Goal: Find specific page/section: Find specific page/section

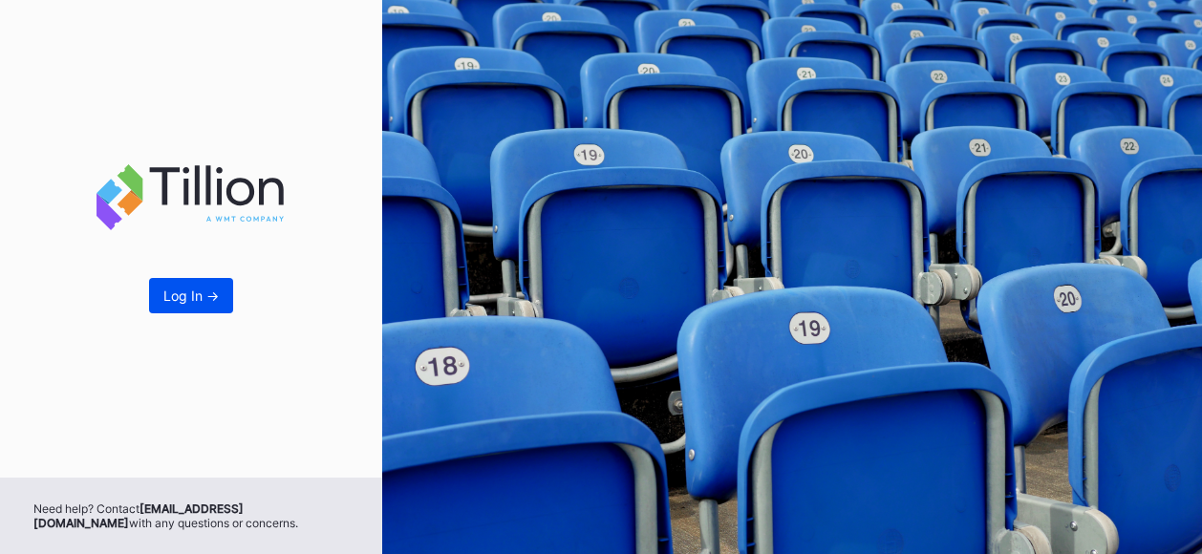
click at [190, 303] on div "Log In ->" at bounding box center [190, 296] width 55 height 16
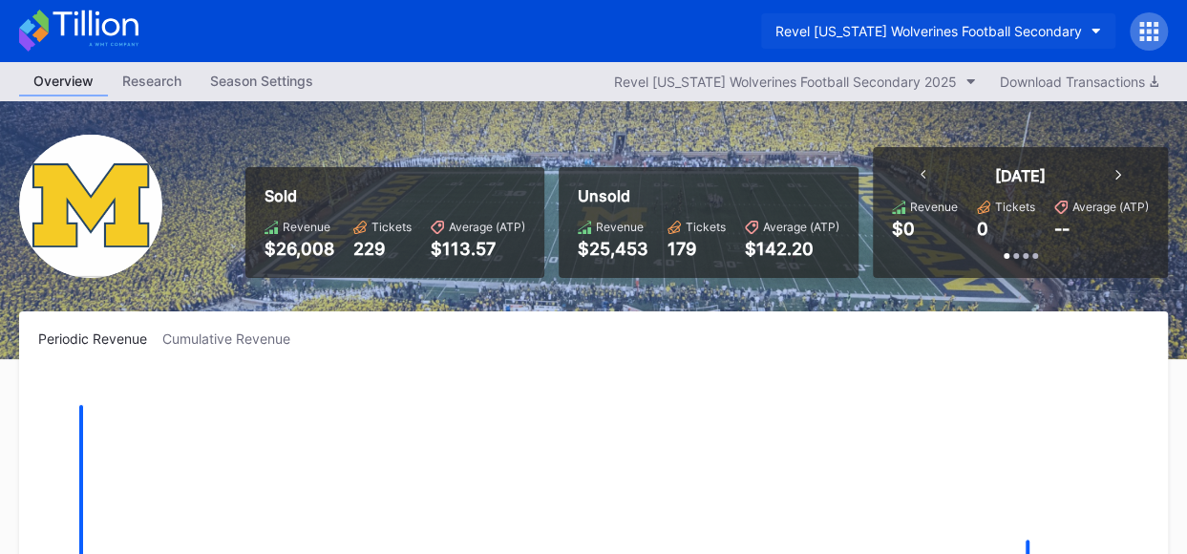
click at [1095, 30] on icon "button" at bounding box center [1097, 32] width 10 height 6
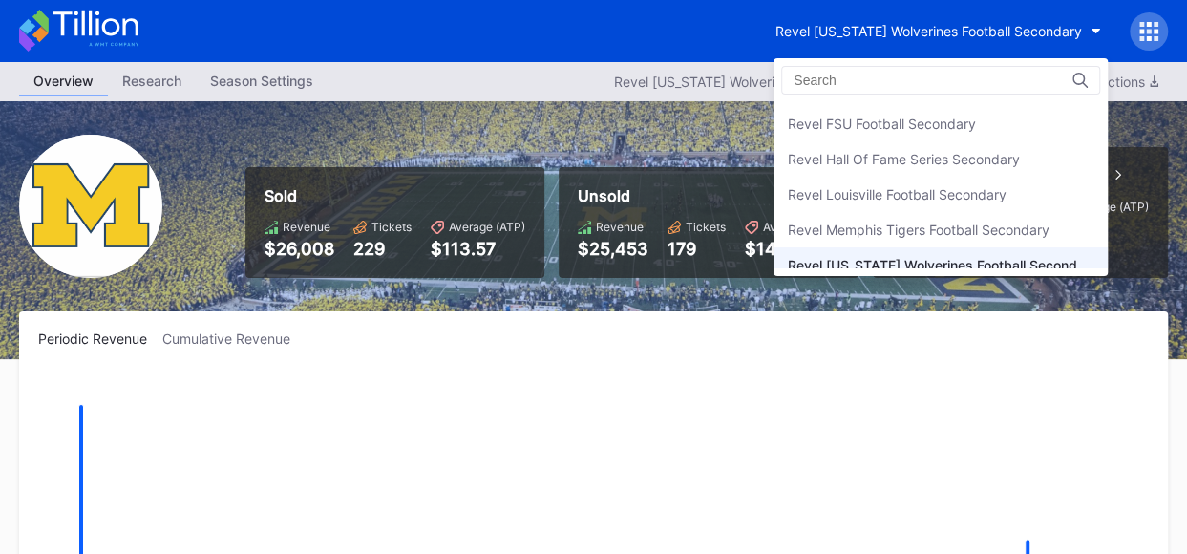
scroll to position [340, 0]
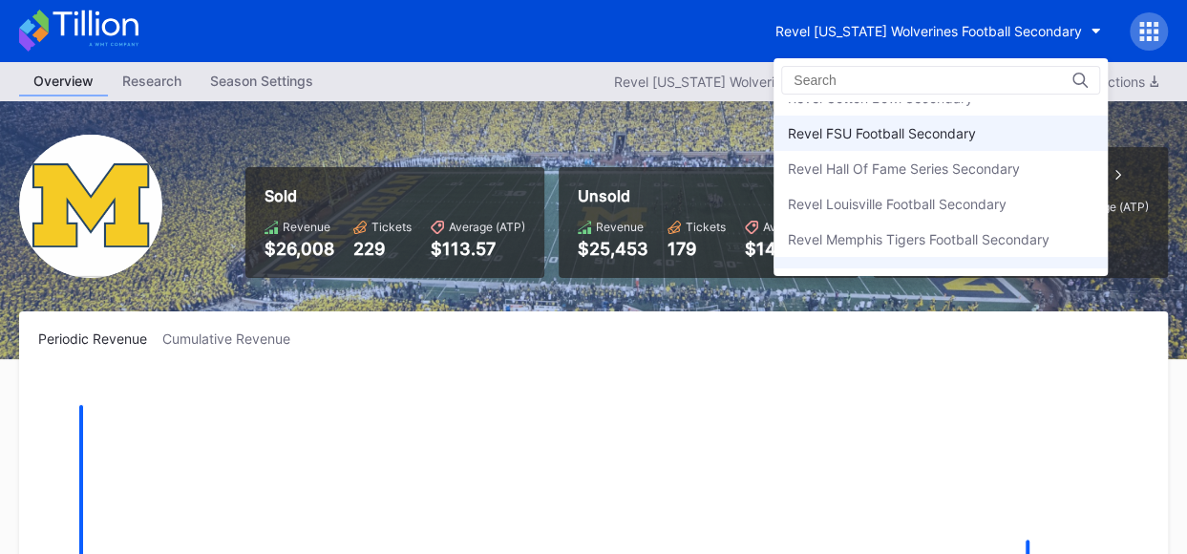
click at [964, 128] on div "Revel FSU Football Secondary" at bounding box center [882, 133] width 188 height 16
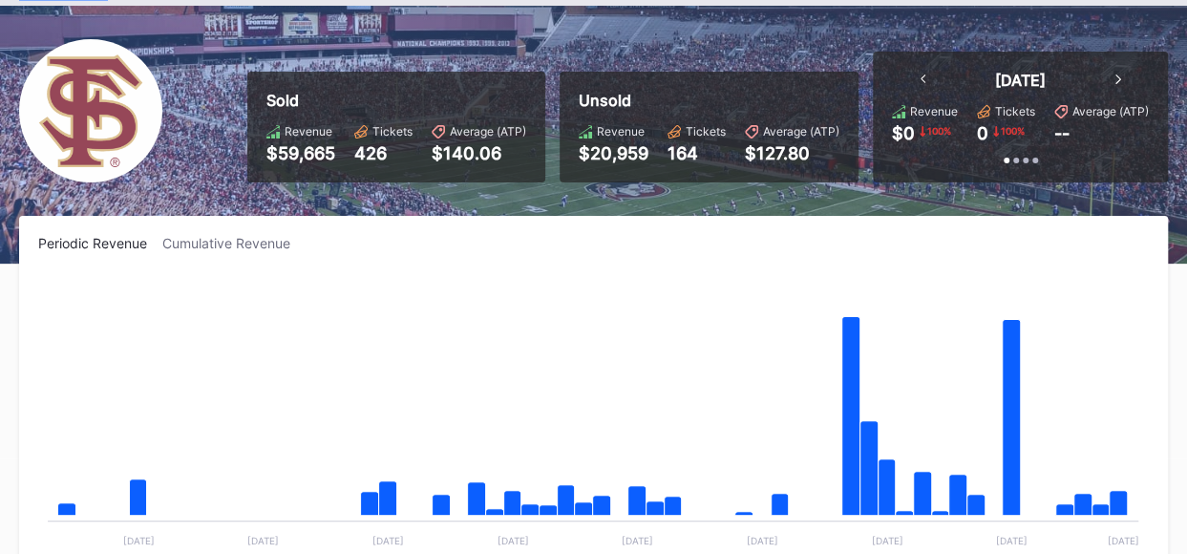
scroll to position [61, 0]
